Goal: Task Accomplishment & Management: Use online tool/utility

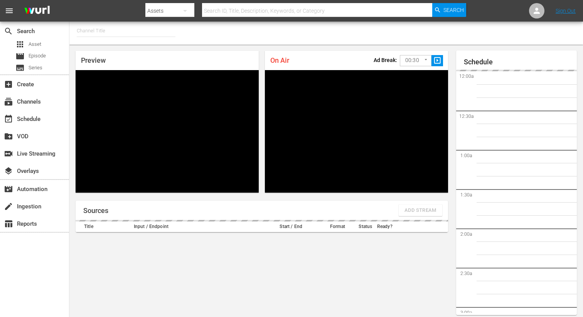
type input "FIFA+ French Local (1778)"
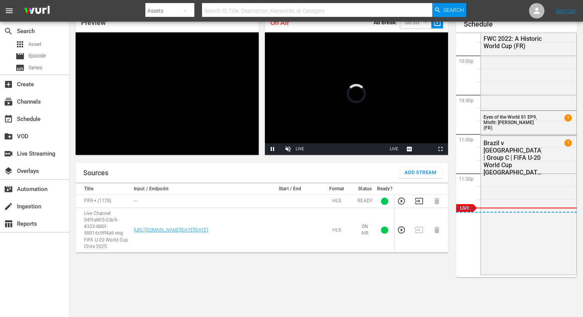
scroll to position [20, 0]
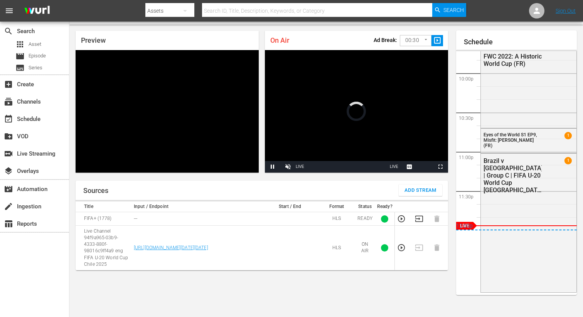
click at [417, 40] on body "menu Search By Assets Search ID, Title, Description, Keywords, or Category Sear…" at bounding box center [291, 138] width 583 height 317
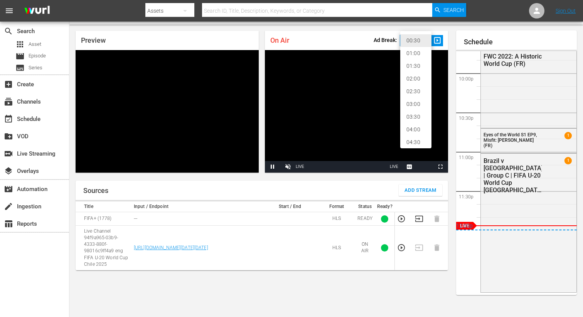
click at [414, 79] on li "02:00" at bounding box center [415, 78] width 31 height 13
type input "120"
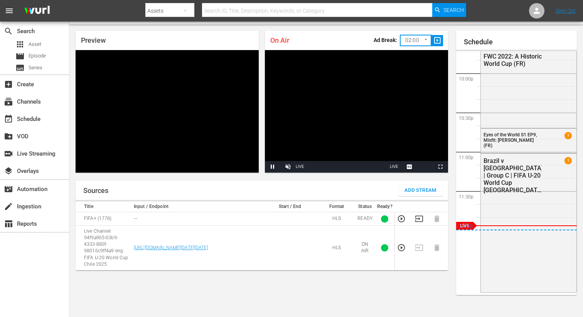
click at [440, 36] on span "slideshow_sharp" at bounding box center [437, 40] width 9 height 9
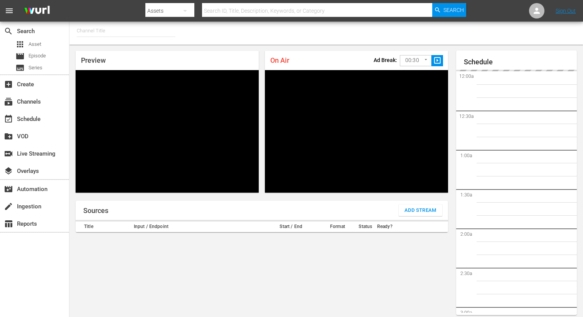
type input "FIFA+ [DEMOGRAPHIC_DATA] Local (1777)"
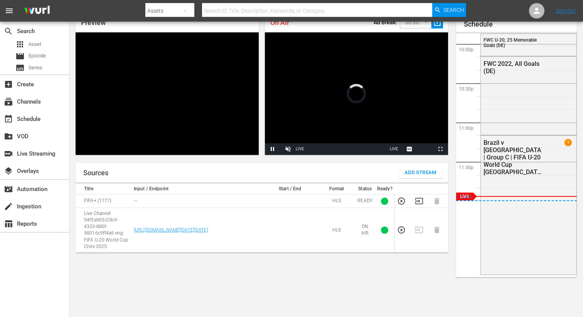
scroll to position [9, 0]
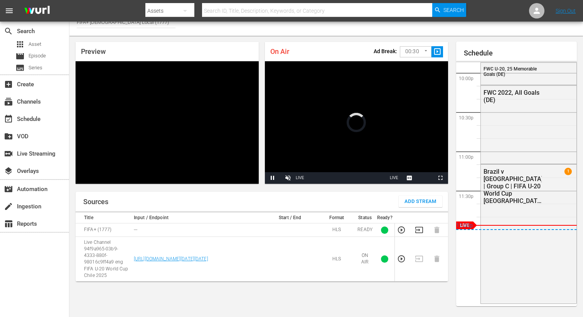
click at [414, 52] on body "menu Search By Assets Search ID, Title, Description, Keywords, or Category Sear…" at bounding box center [291, 149] width 583 height 317
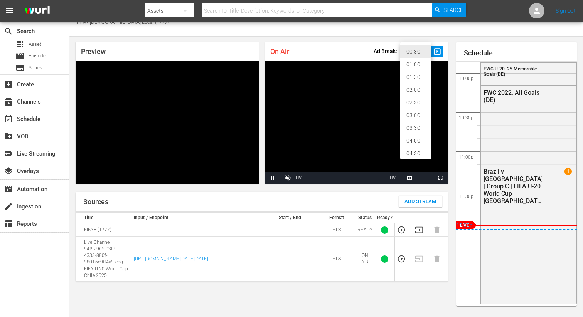
click at [413, 89] on li "02:00" at bounding box center [415, 90] width 31 height 13
type input "120"
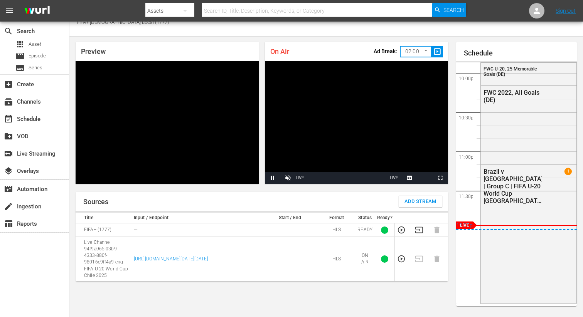
click at [437, 53] on span "slideshow_sharp" at bounding box center [437, 51] width 9 height 9
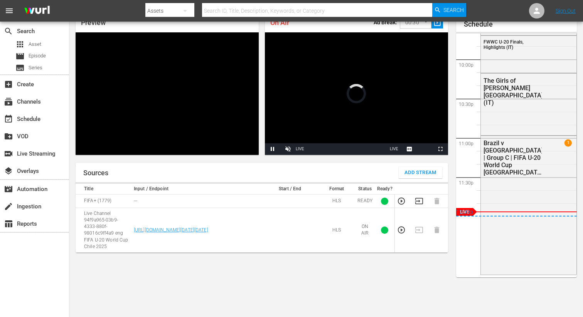
scroll to position [17, 0]
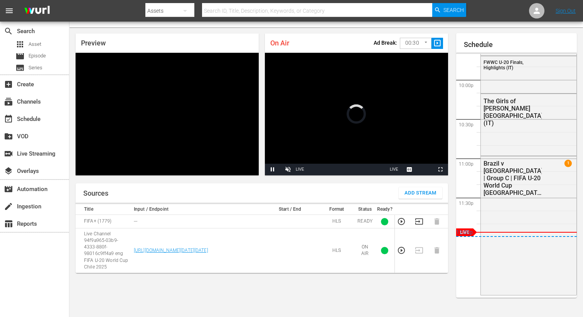
click at [415, 42] on body "menu Search By Assets Search ID, Title, Description, Keywords, or Category Sear…" at bounding box center [291, 141] width 583 height 317
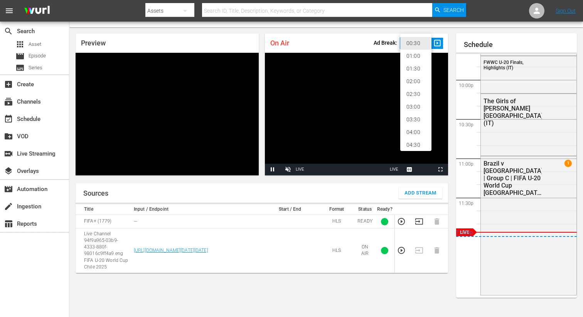
click at [412, 79] on li "02:00" at bounding box center [415, 81] width 31 height 13
type input "120"
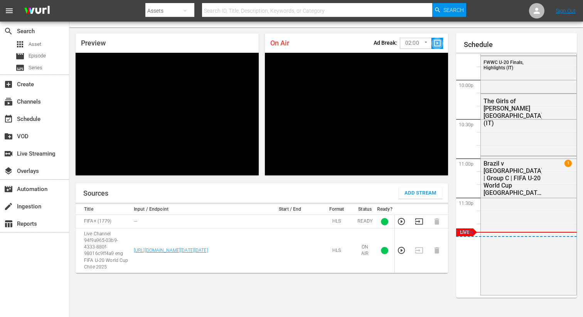
click at [438, 43] on span "slideshow_sharp" at bounding box center [437, 43] width 9 height 9
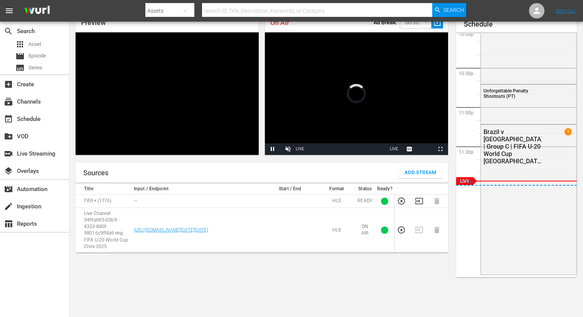
scroll to position [25, 0]
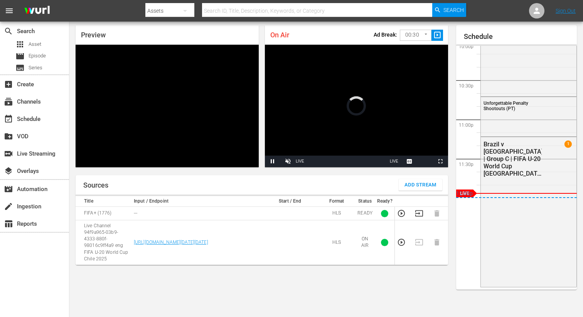
click at [411, 35] on body "menu Search By Assets Search ID, Title, Description, Keywords, or Category Sear…" at bounding box center [291, 133] width 583 height 317
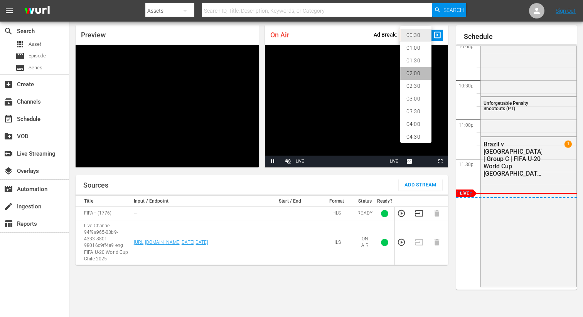
click at [416, 69] on li "02:00" at bounding box center [415, 73] width 31 height 13
type input "120"
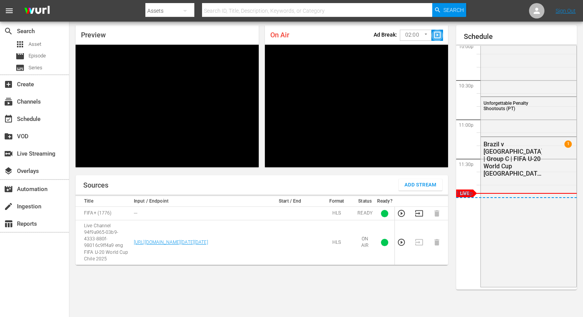
click at [437, 34] on span "slideshow_sharp" at bounding box center [437, 35] width 9 height 9
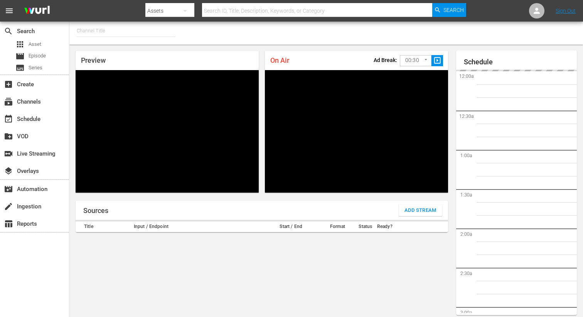
type input "FIFA+ Spanish Global (1780)"
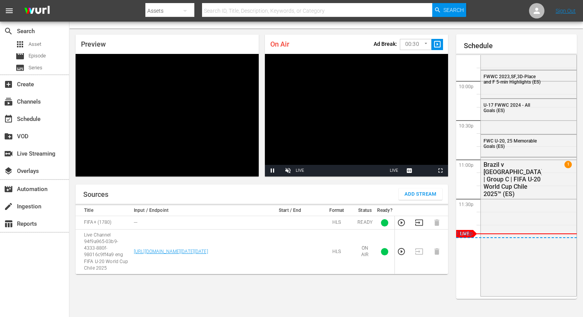
scroll to position [17, 0]
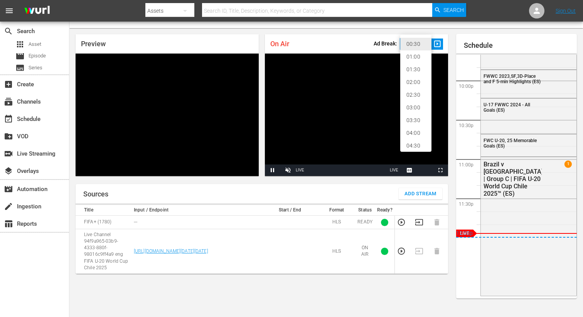
click at [422, 46] on body "menu Search By Assets Search ID, Title, Description, Keywords, or Category Sear…" at bounding box center [291, 141] width 583 height 317
click at [412, 81] on li "02:00" at bounding box center [415, 82] width 31 height 13
type input "120"
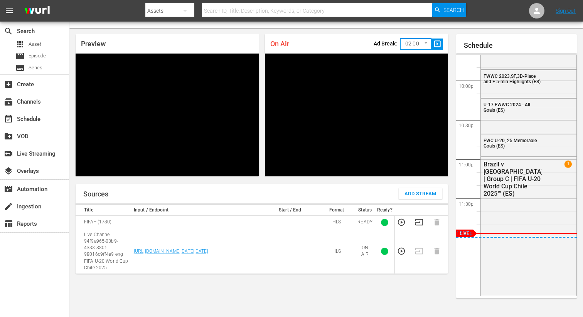
click at [439, 40] on span "slideshow_sharp" at bounding box center [437, 44] width 9 height 9
